Goal: Task Accomplishment & Management: Manage account settings

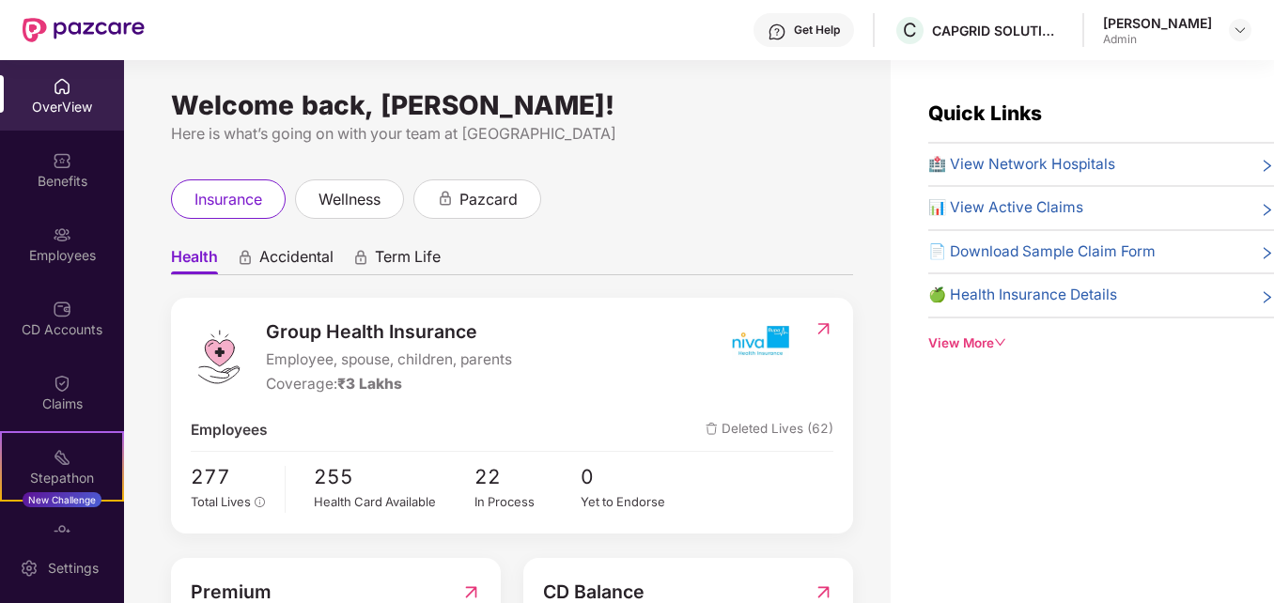
click at [713, 169] on div "Welcome back, [PERSON_NAME]! Here is what’s going on with your team at Pazcare …" at bounding box center [507, 343] width 767 height 566
click at [70, 263] on div "Employees" at bounding box center [62, 255] width 124 height 19
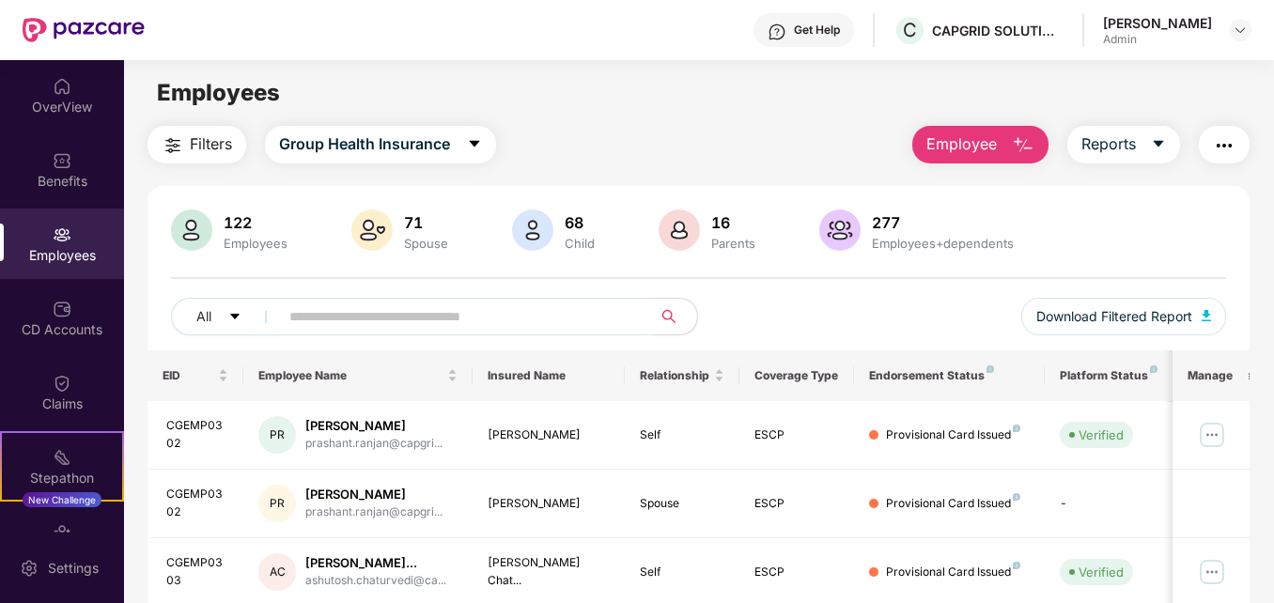
click at [455, 324] on input "text" at bounding box center [457, 317] width 336 height 28
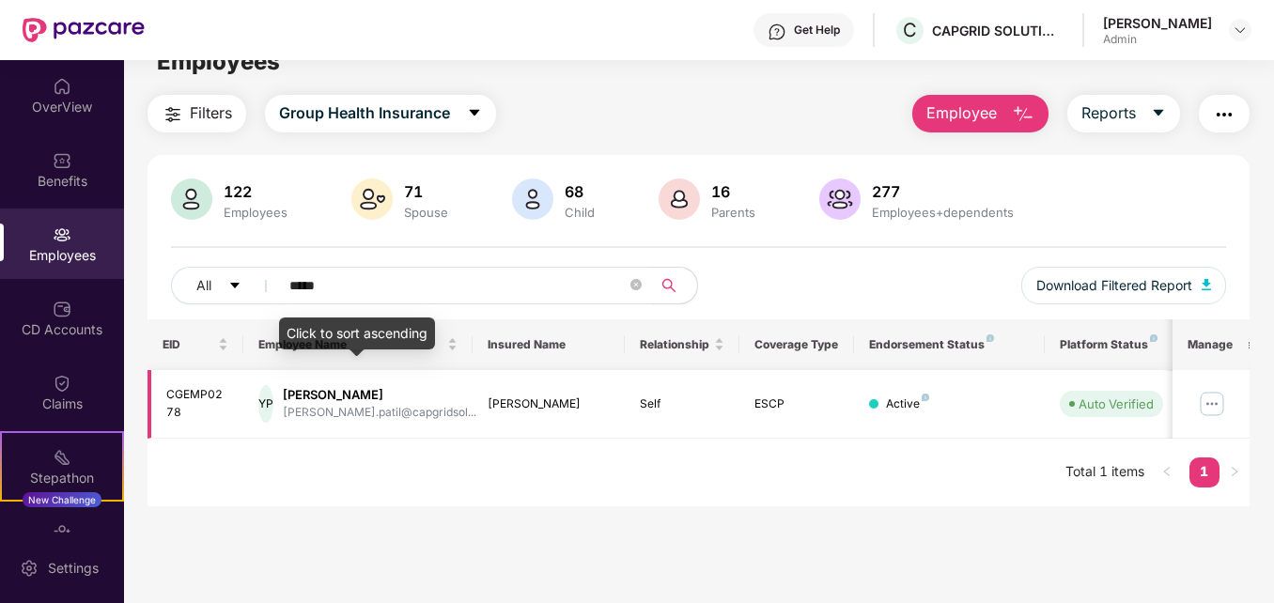
scroll to position [60, 0]
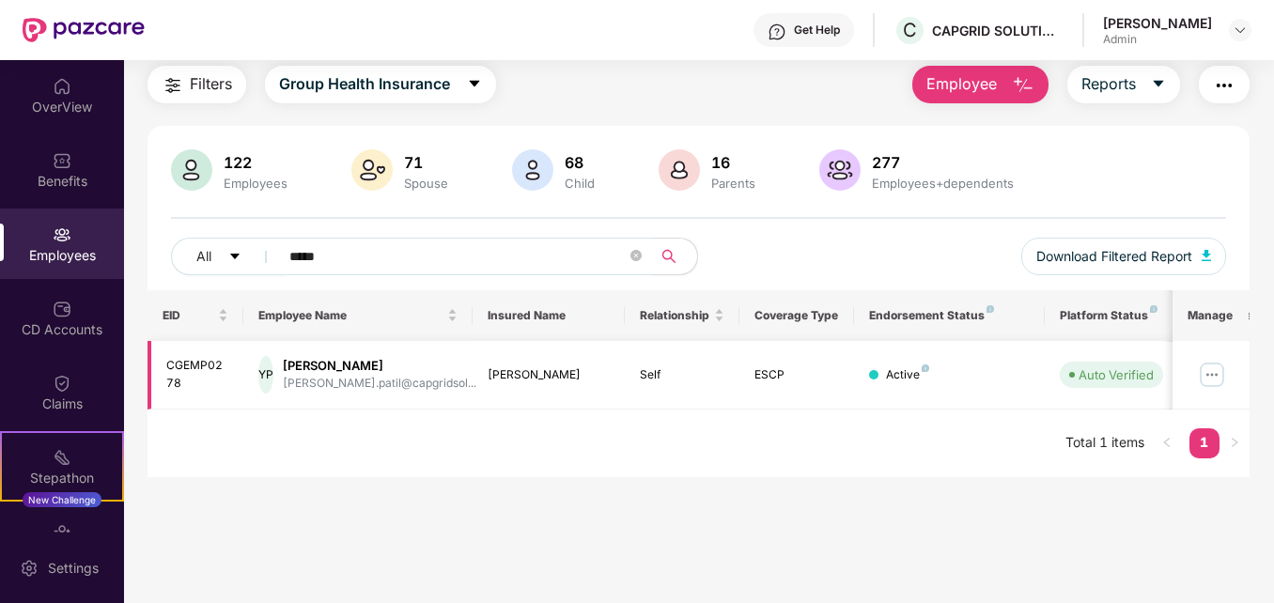
type input "*****"
click at [1212, 372] on img at bounding box center [1212, 375] width 30 height 30
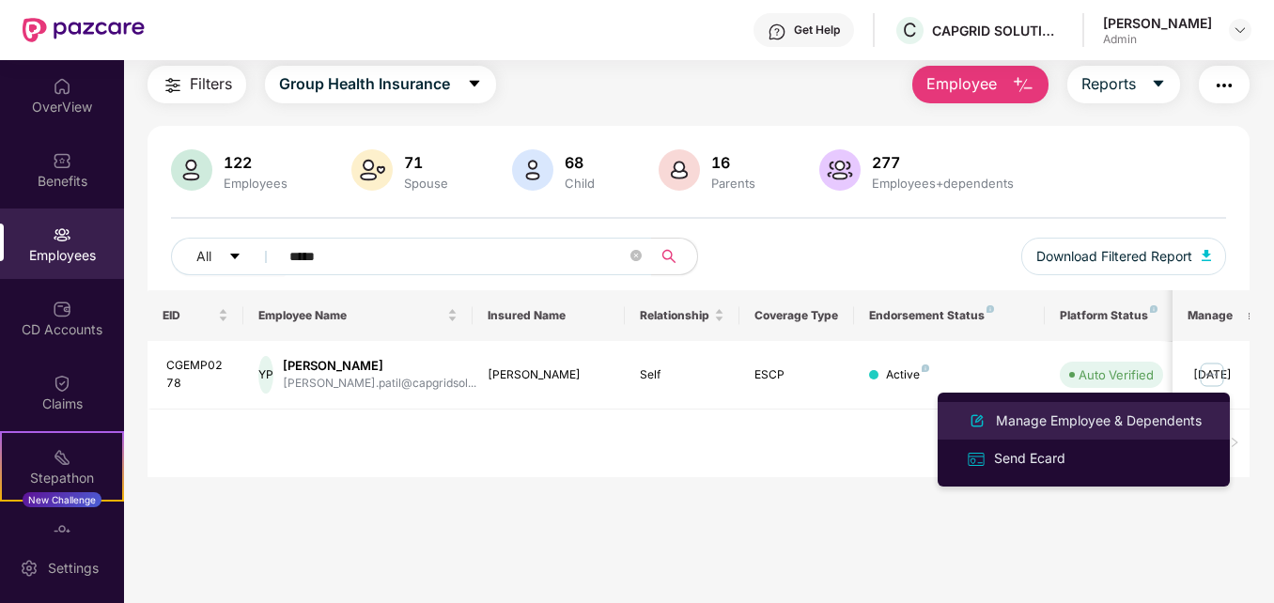
click at [1035, 413] on div "Manage Employee & Dependents" at bounding box center [1098, 421] width 213 height 21
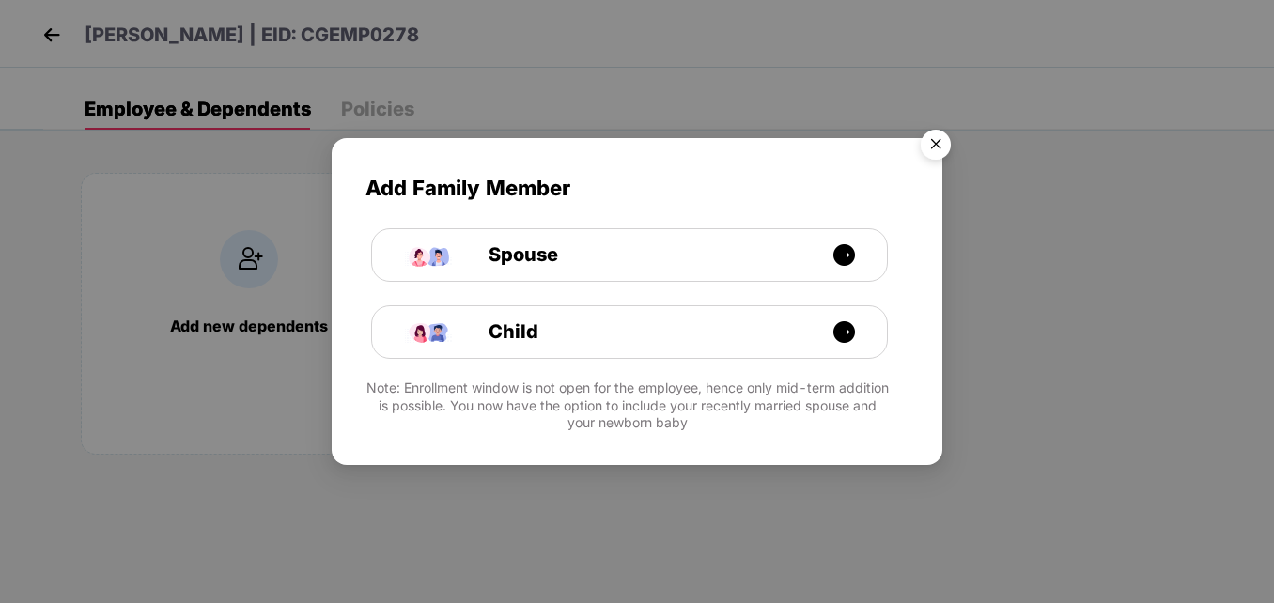
click at [930, 137] on img "Close" at bounding box center [936, 147] width 53 height 53
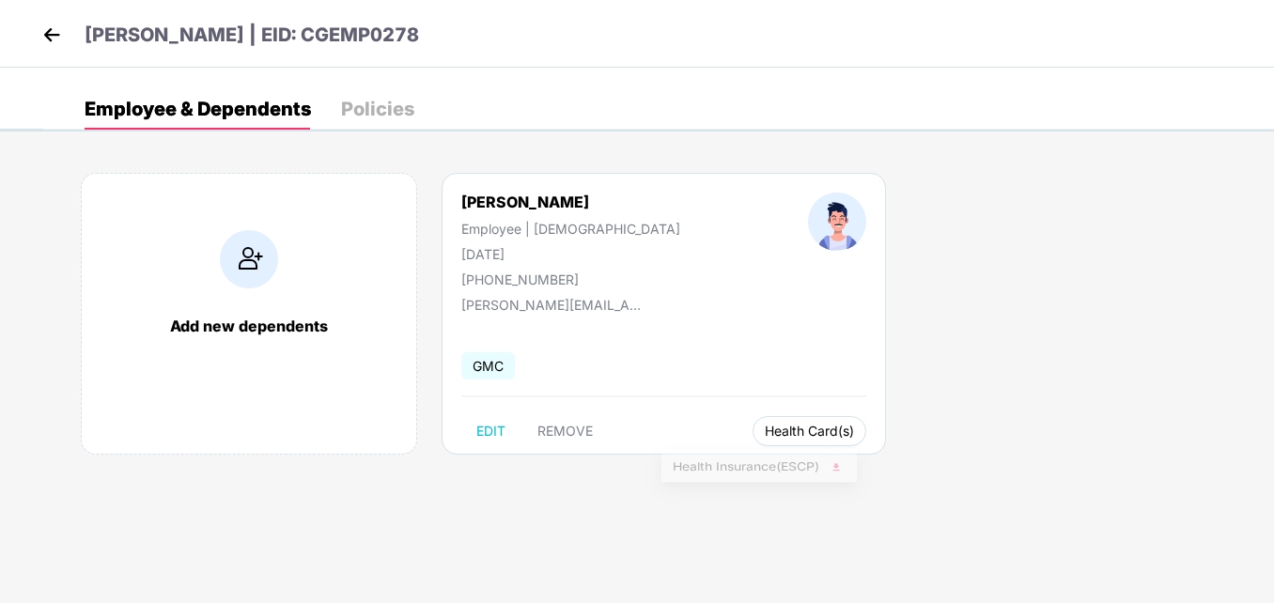
click at [753, 439] on button "Health Card(s)" at bounding box center [810, 431] width 114 height 30
click at [765, 427] on span "Health Card(s)" at bounding box center [809, 431] width 89 height 9
click at [711, 470] on span "Health Insurance(ESCP)" at bounding box center [759, 469] width 173 height 21
click at [1005, 256] on div "Add new dependents [PERSON_NAME] Employee | [DEMOGRAPHIC_DATA] [DATE] [PHONE_NU…" at bounding box center [658, 323] width 1231 height 357
click at [956, 412] on div "Add new dependents [PERSON_NAME] Employee | [DEMOGRAPHIC_DATA] [DATE] [PHONE_NU…" at bounding box center [658, 323] width 1231 height 357
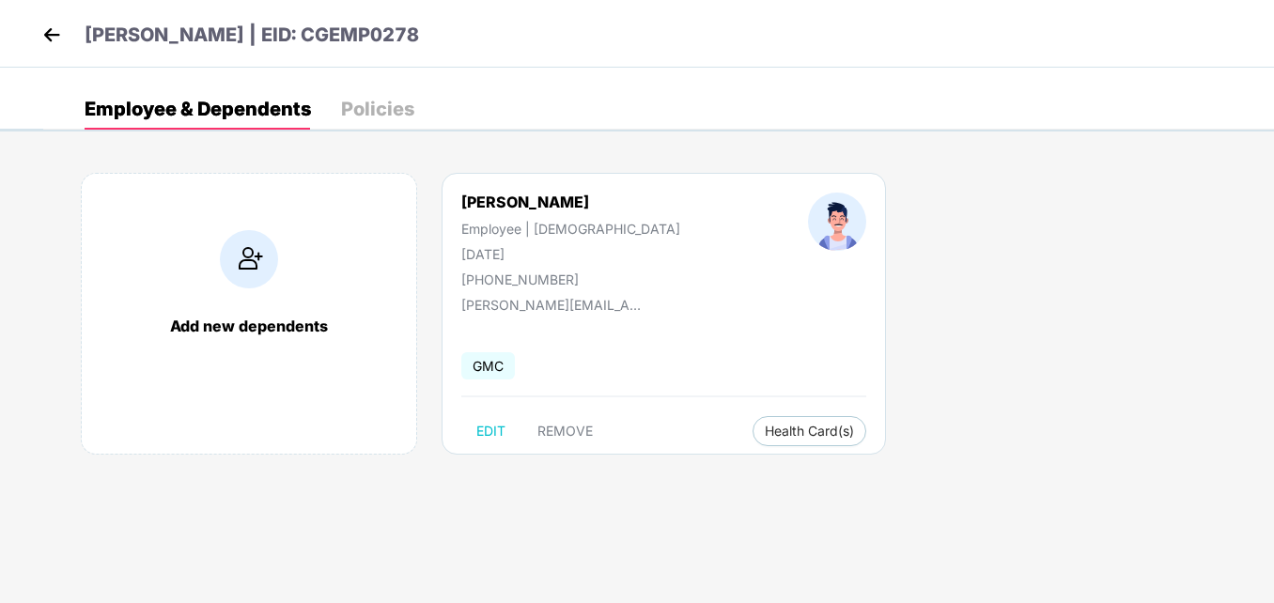
click at [53, 32] on img at bounding box center [52, 35] width 28 height 28
